Goal: Task Accomplishment & Management: Use online tool/utility

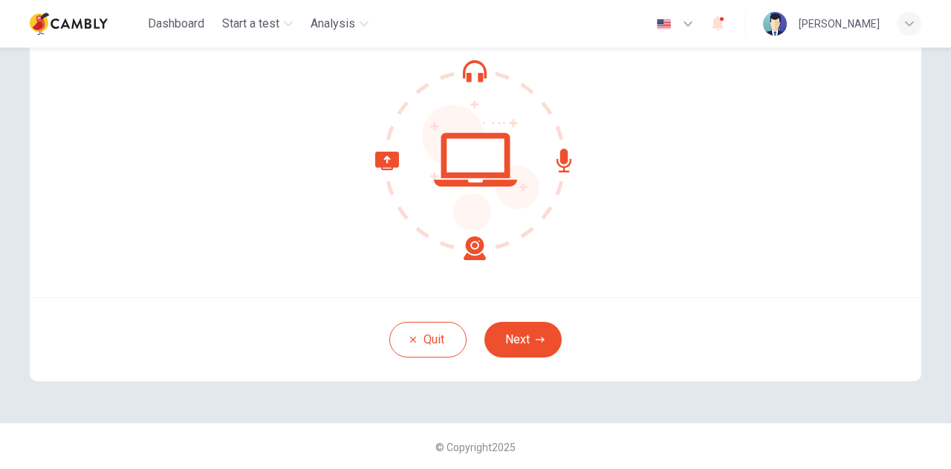
scroll to position [149, 0]
click at [516, 314] on div "Quit Next" at bounding box center [475, 338] width 891 height 84
click at [513, 326] on button "Next" at bounding box center [522, 339] width 77 height 36
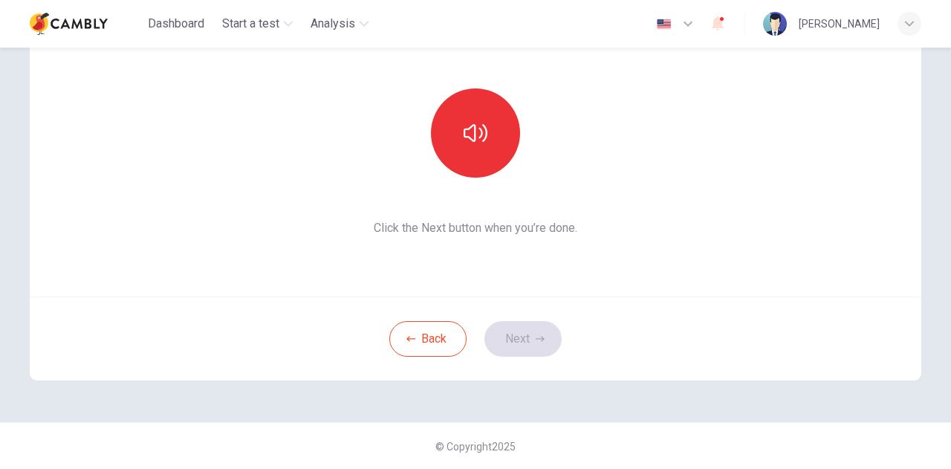
scroll to position [0, 0]
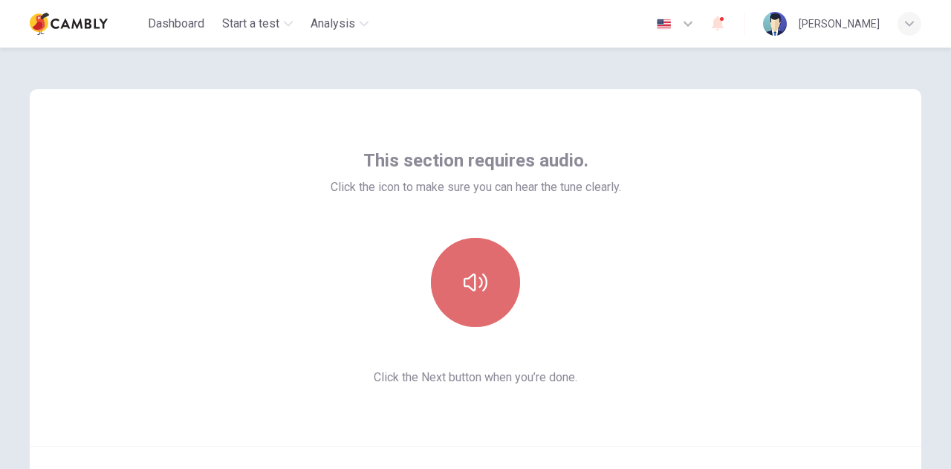
click at [500, 295] on button "button" at bounding box center [475, 282] width 89 height 89
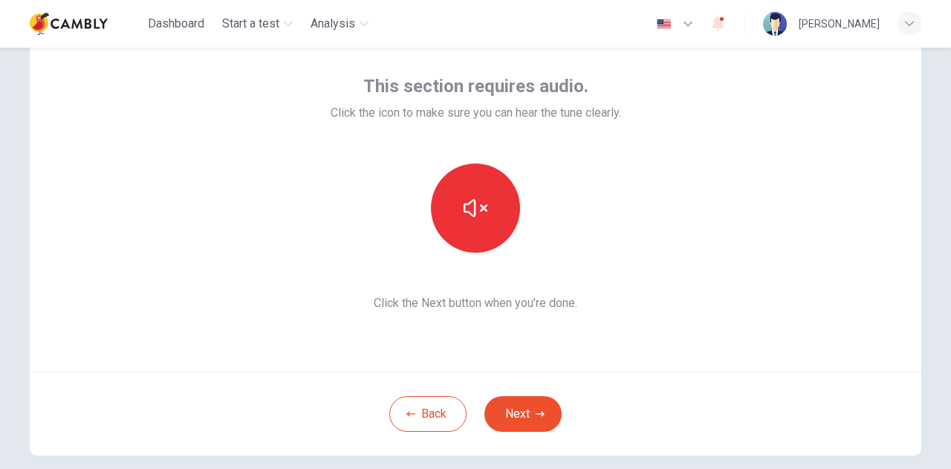
scroll to position [149, 0]
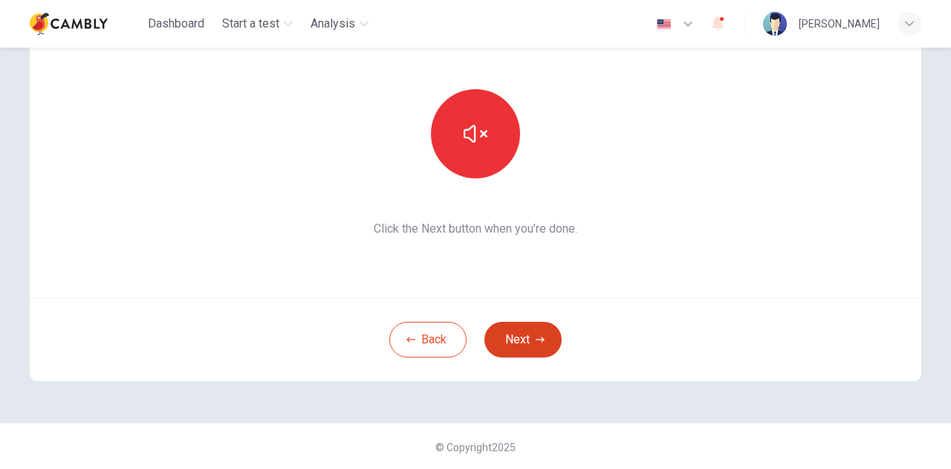
click at [527, 343] on button "Next" at bounding box center [522, 340] width 77 height 36
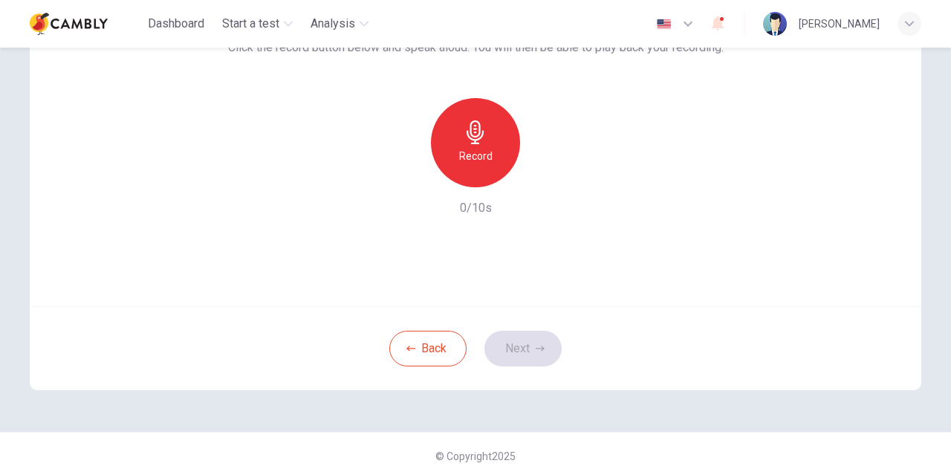
scroll to position [149, 0]
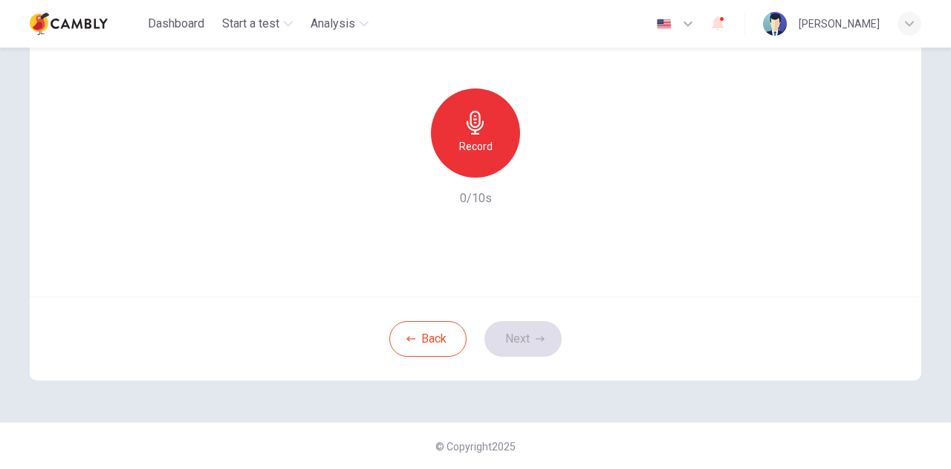
click at [468, 140] on h6 "Record" at bounding box center [475, 146] width 33 height 18
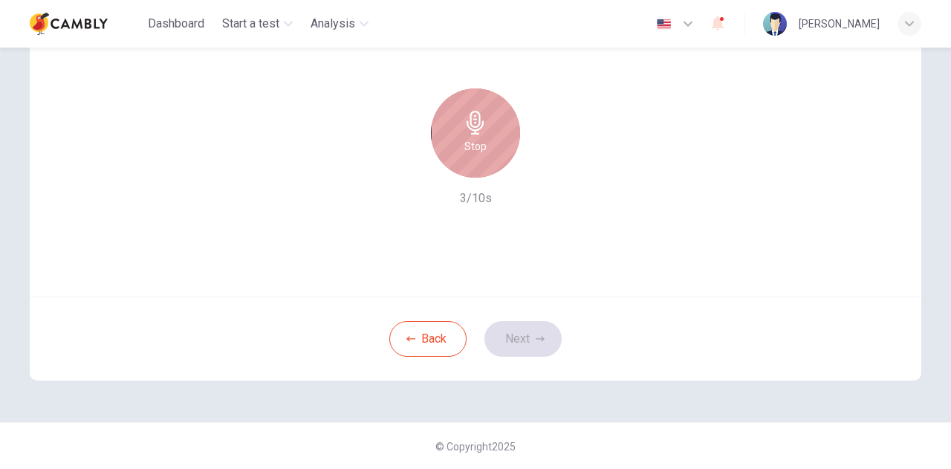
click at [464, 145] on h6 "Stop" at bounding box center [475, 146] width 22 height 18
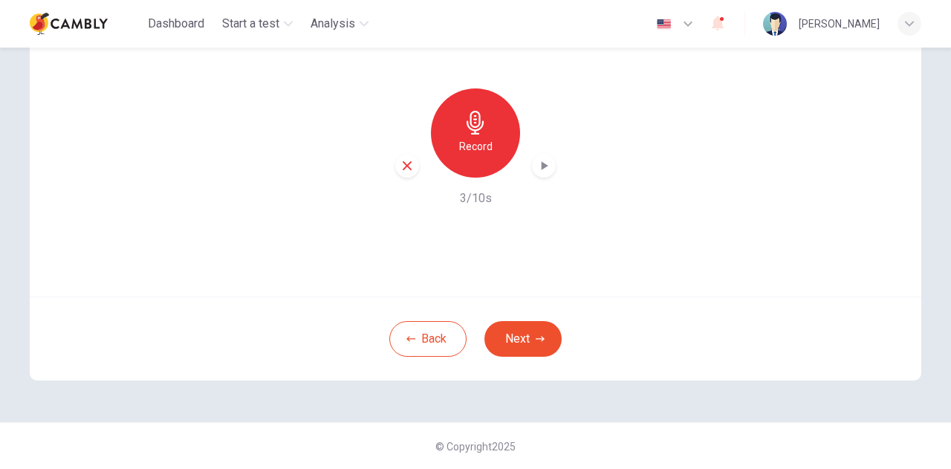
click at [539, 170] on icon "button" at bounding box center [543, 165] width 15 height 15
click at [529, 344] on button "Next" at bounding box center [522, 339] width 77 height 36
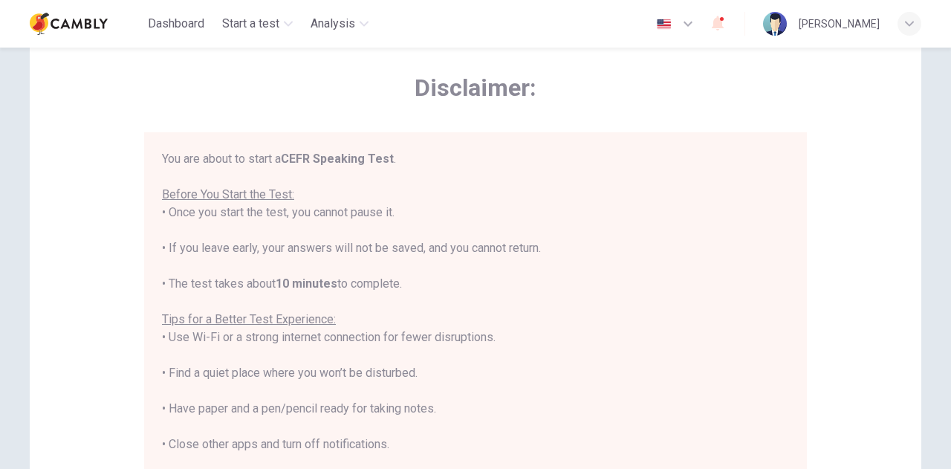
scroll to position [0, 0]
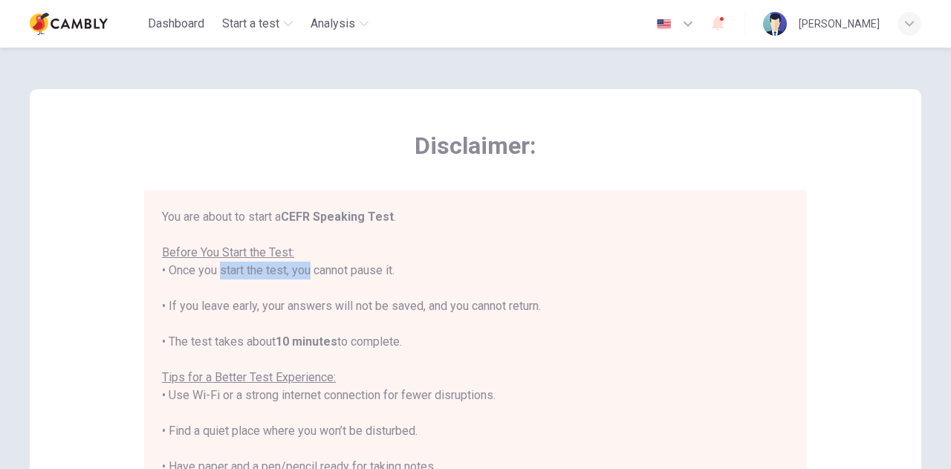
drag, startPoint x: 207, startPoint y: 275, endPoint x: 319, endPoint y: 274, distance: 112.9
click at [307, 274] on div "You are about to start a CEFR Speaking Test . Before You Start the Test: • Once…" at bounding box center [475, 413] width 627 height 410
click at [328, 274] on div "You are about to start a CEFR Speaking Test . Before You Start the Test: • Once…" at bounding box center [475, 413] width 627 height 410
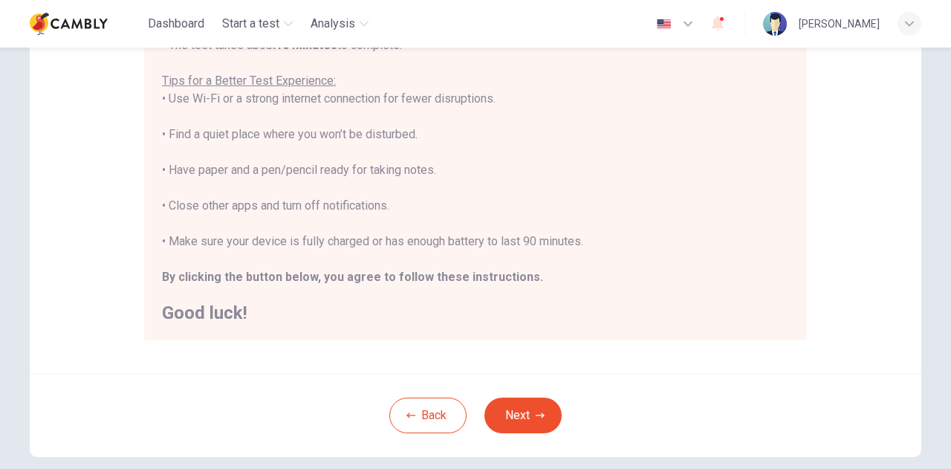
scroll to position [357, 0]
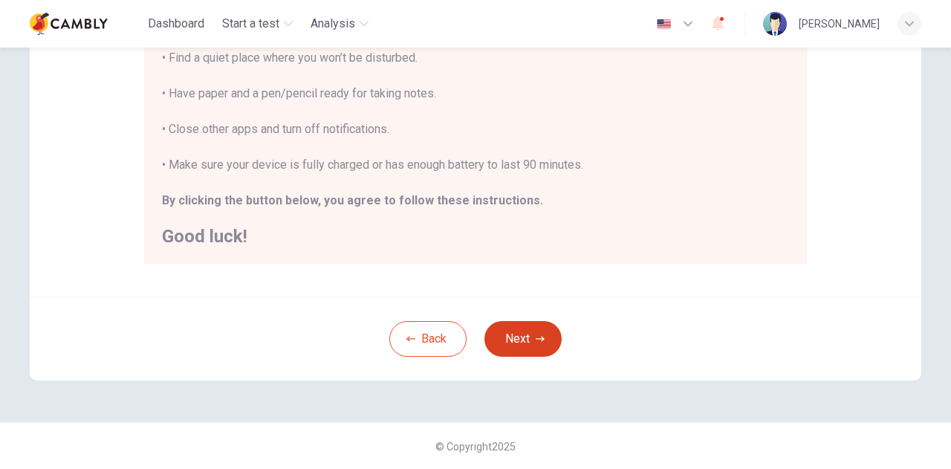
click at [495, 331] on button "Next" at bounding box center [522, 339] width 77 height 36
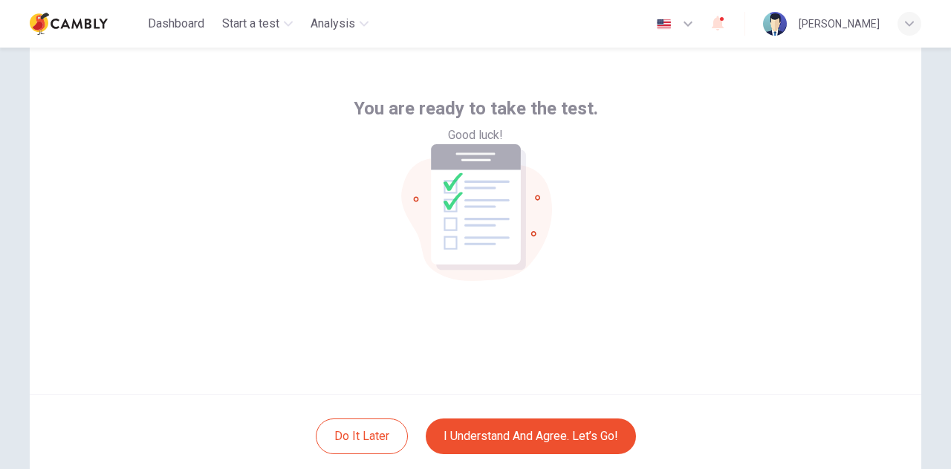
scroll to position [75, 0]
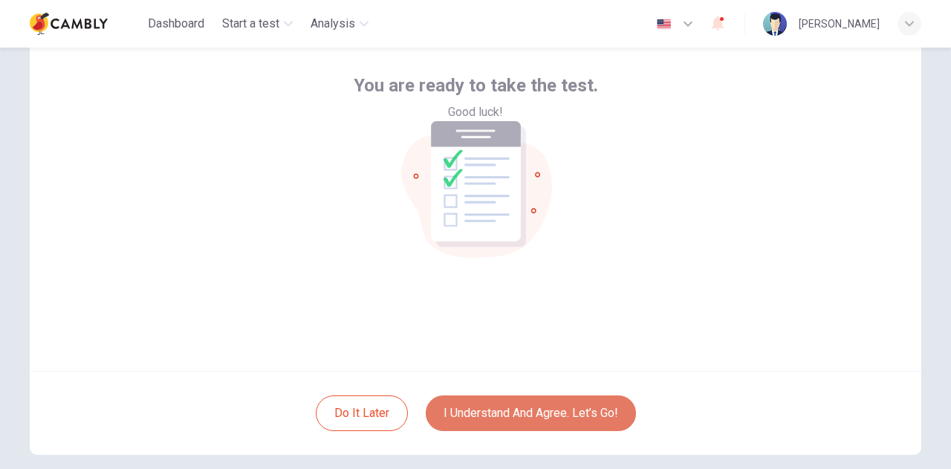
click at [523, 418] on button "I understand and agree. Let’s go!" at bounding box center [531, 413] width 210 height 36
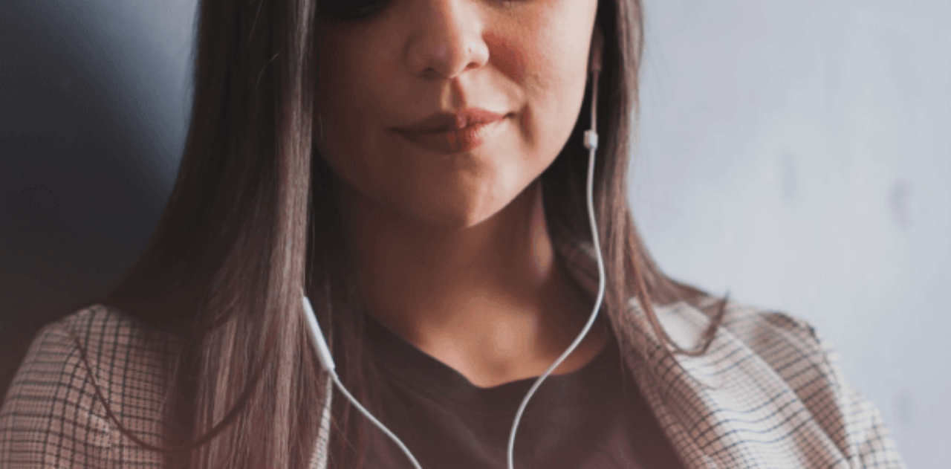
click at [42, 77] on button "Continue" at bounding box center [21, 105] width 42 height 56
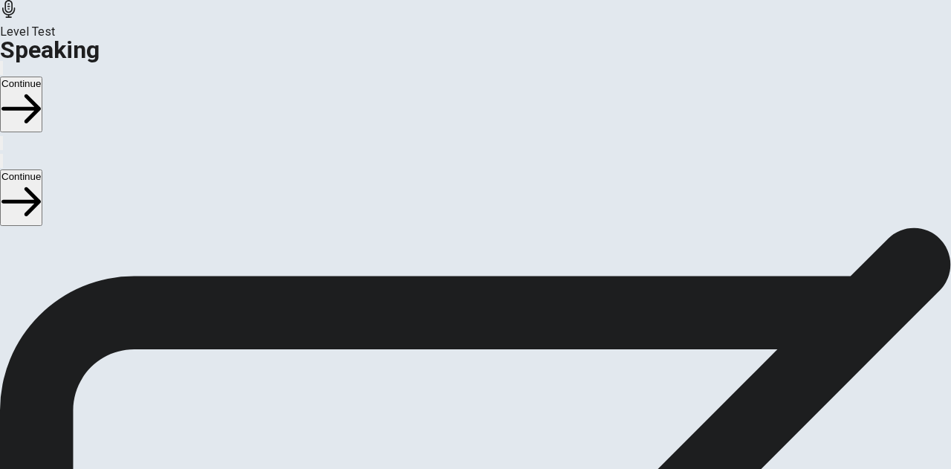
click at [458, 426] on icon "Play Audio" at bounding box center [458, 426] width 0 height 0
click at [42, 77] on button "Continue" at bounding box center [21, 105] width 42 height 56
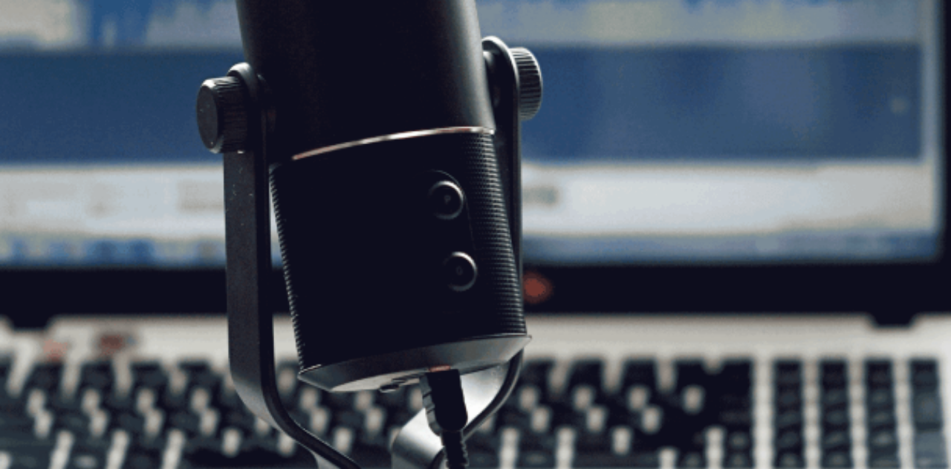
scroll to position [0, 0]
click at [3, 61] on button "button" at bounding box center [1, 68] width 3 height 14
click at [42, 77] on button "Continue" at bounding box center [21, 105] width 42 height 56
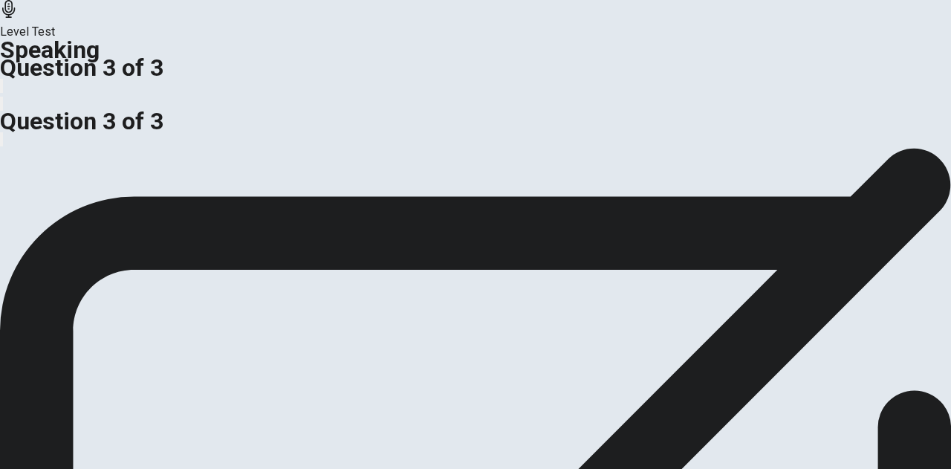
scroll to position [71, 0]
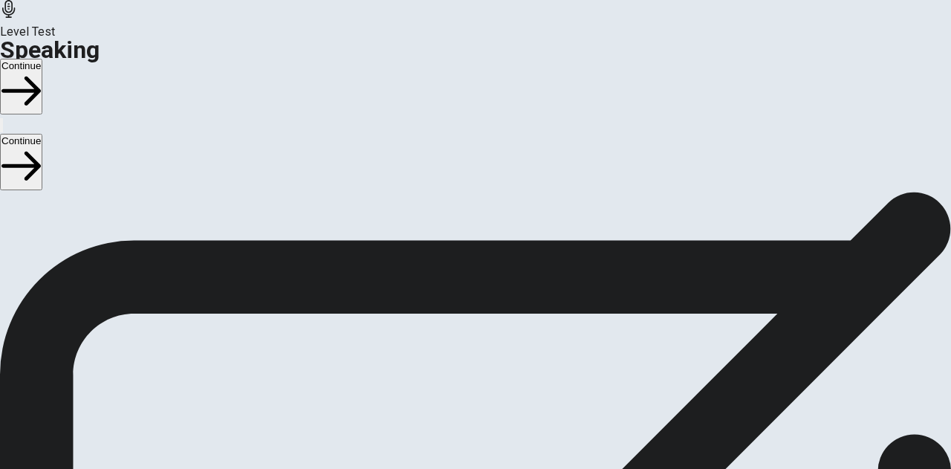
click at [42, 59] on button "Continue" at bounding box center [21, 87] width 42 height 56
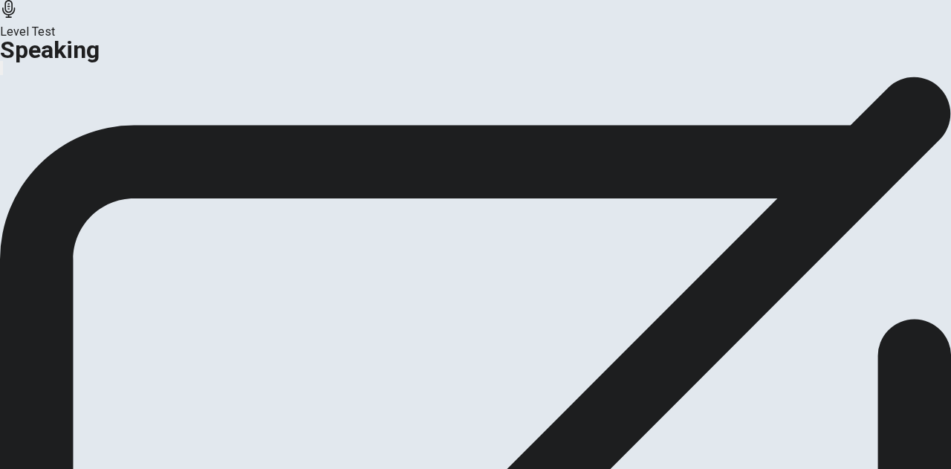
click at [118, 114] on button "Continue" at bounding box center [88, 104] width 60 height 20
